Goal: Task Accomplishment & Management: Use online tool/utility

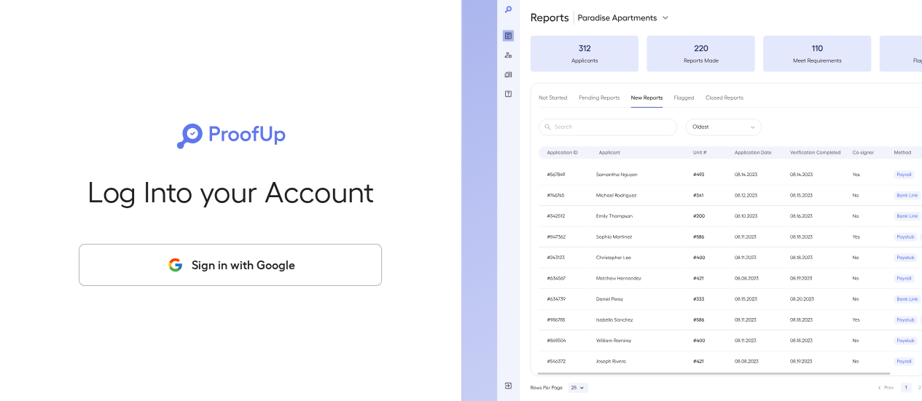
click at [289, 270] on button "Sign in with Google" at bounding box center [230, 265] width 303 height 42
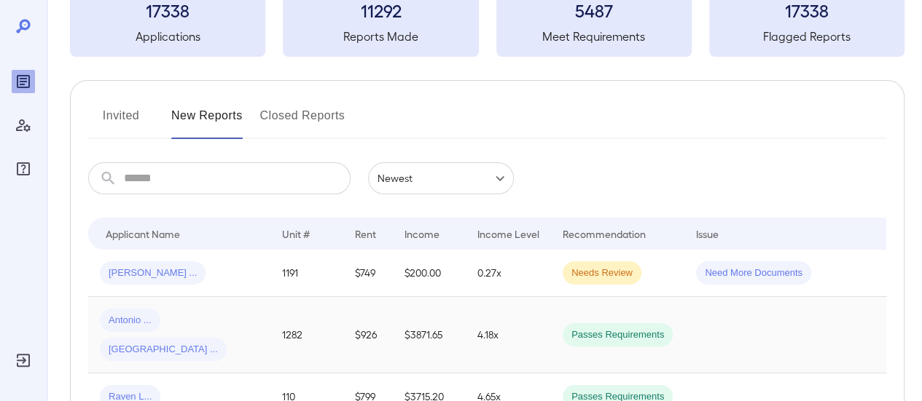
scroll to position [146, 0]
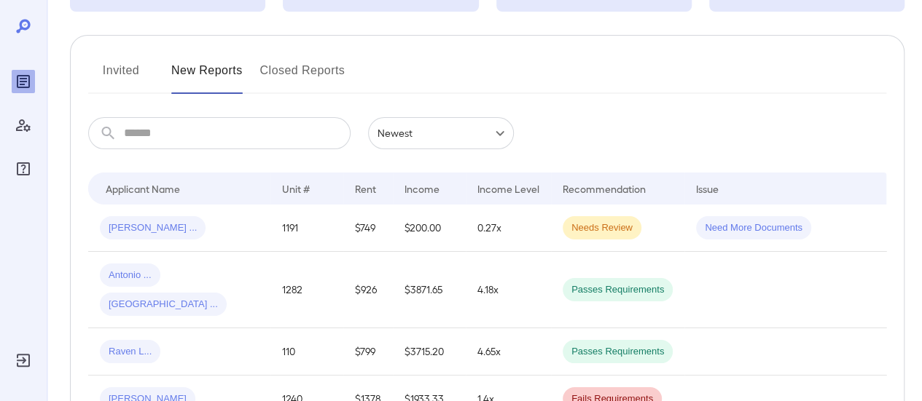
click at [211, 223] on div "Roderick ..." at bounding box center [179, 227] width 159 height 23
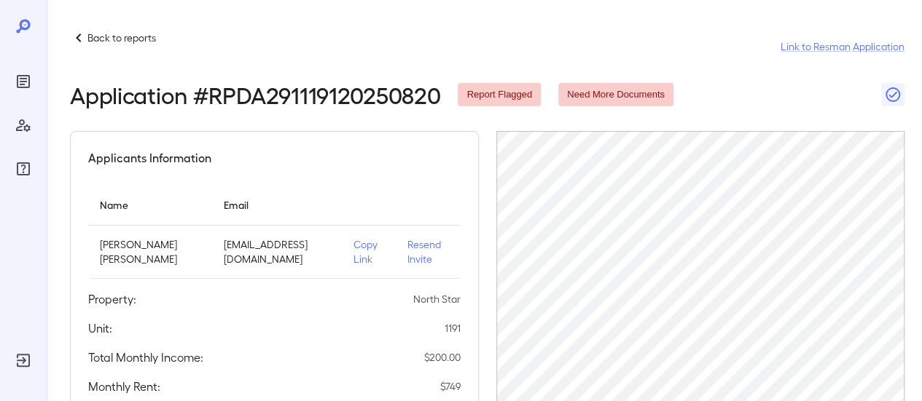
click at [407, 248] on p "Resend Invite" at bounding box center [428, 252] width 42 height 29
click at [353, 260] on p "Copy Link" at bounding box center [368, 252] width 30 height 29
